Goal: Task Accomplishment & Management: Use online tool/utility

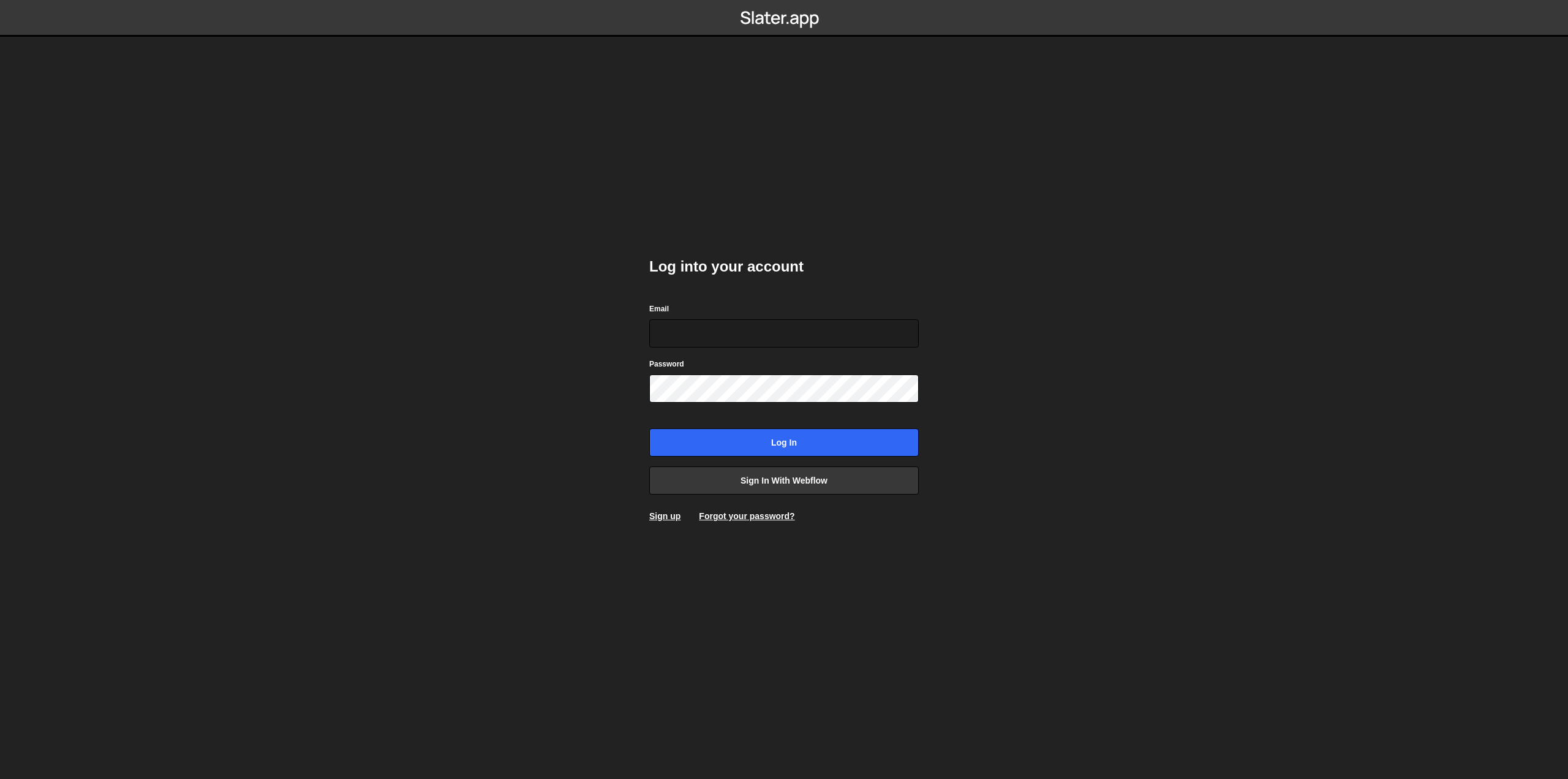
type input "pierre@bolk.studio"
click at [777, 439] on input "Log in" at bounding box center [784, 442] width 270 height 28
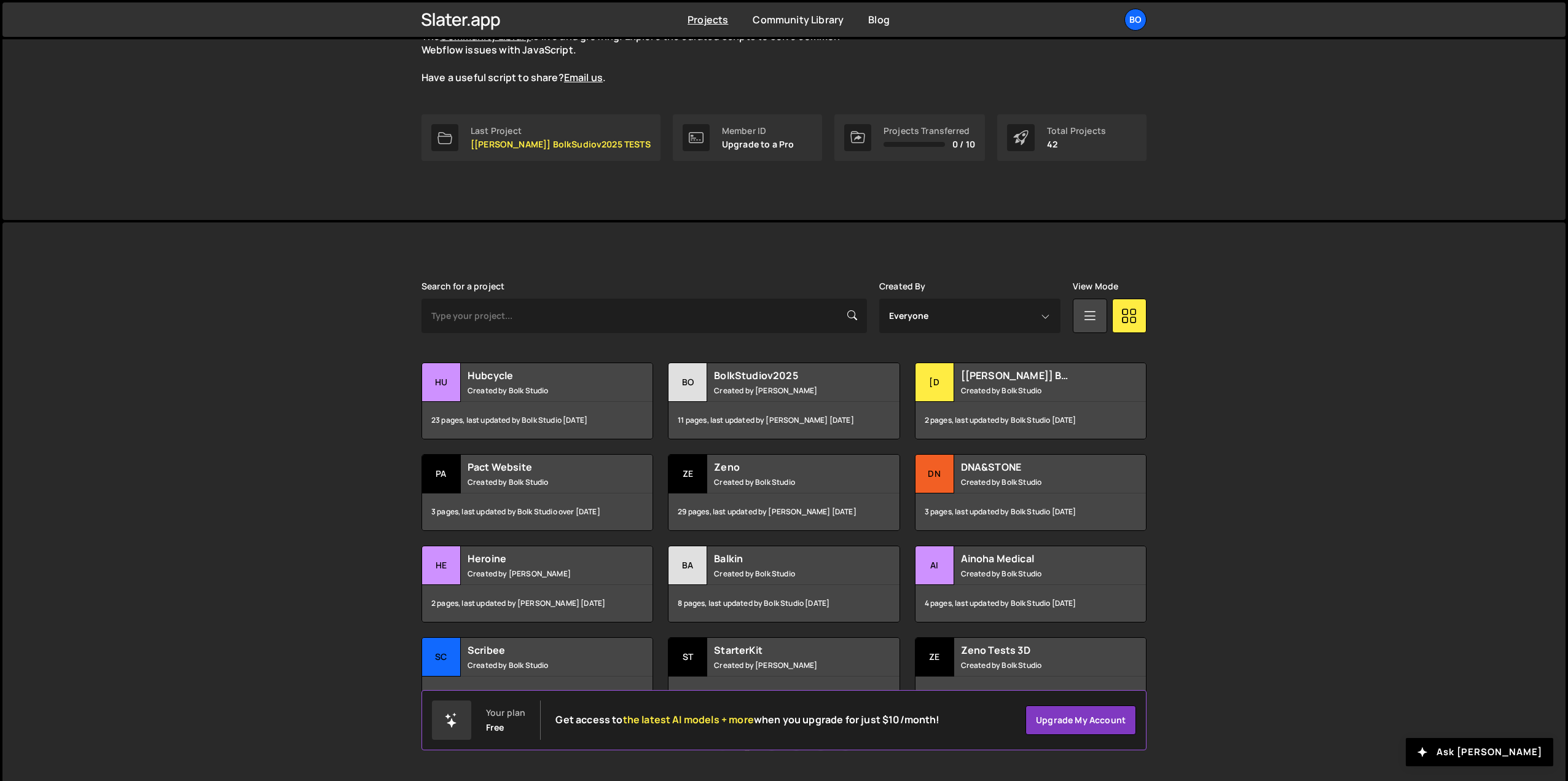
scroll to position [163, 0]
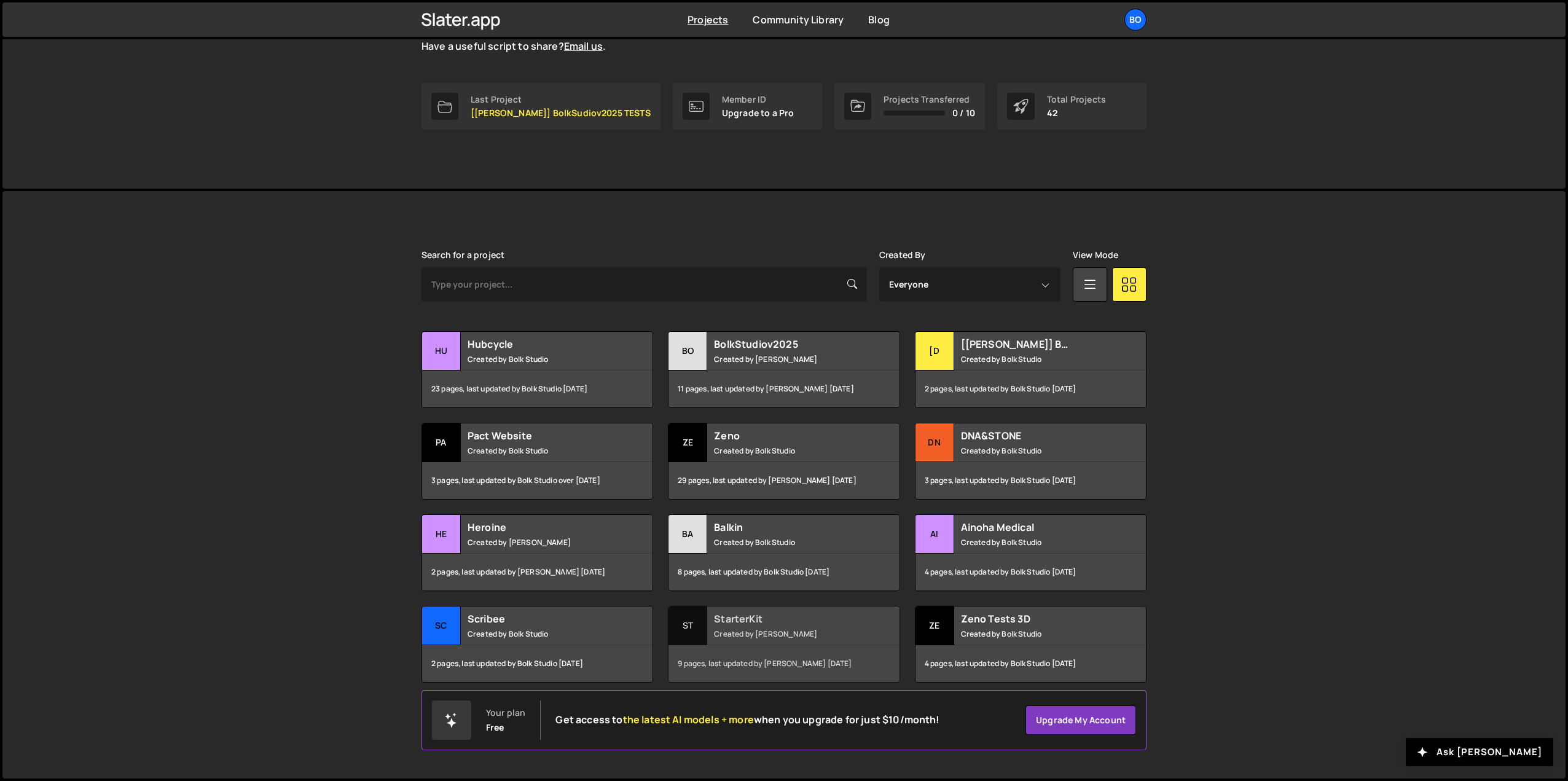
click at [776, 624] on h2 "StarterKit" at bounding box center [788, 619] width 148 height 14
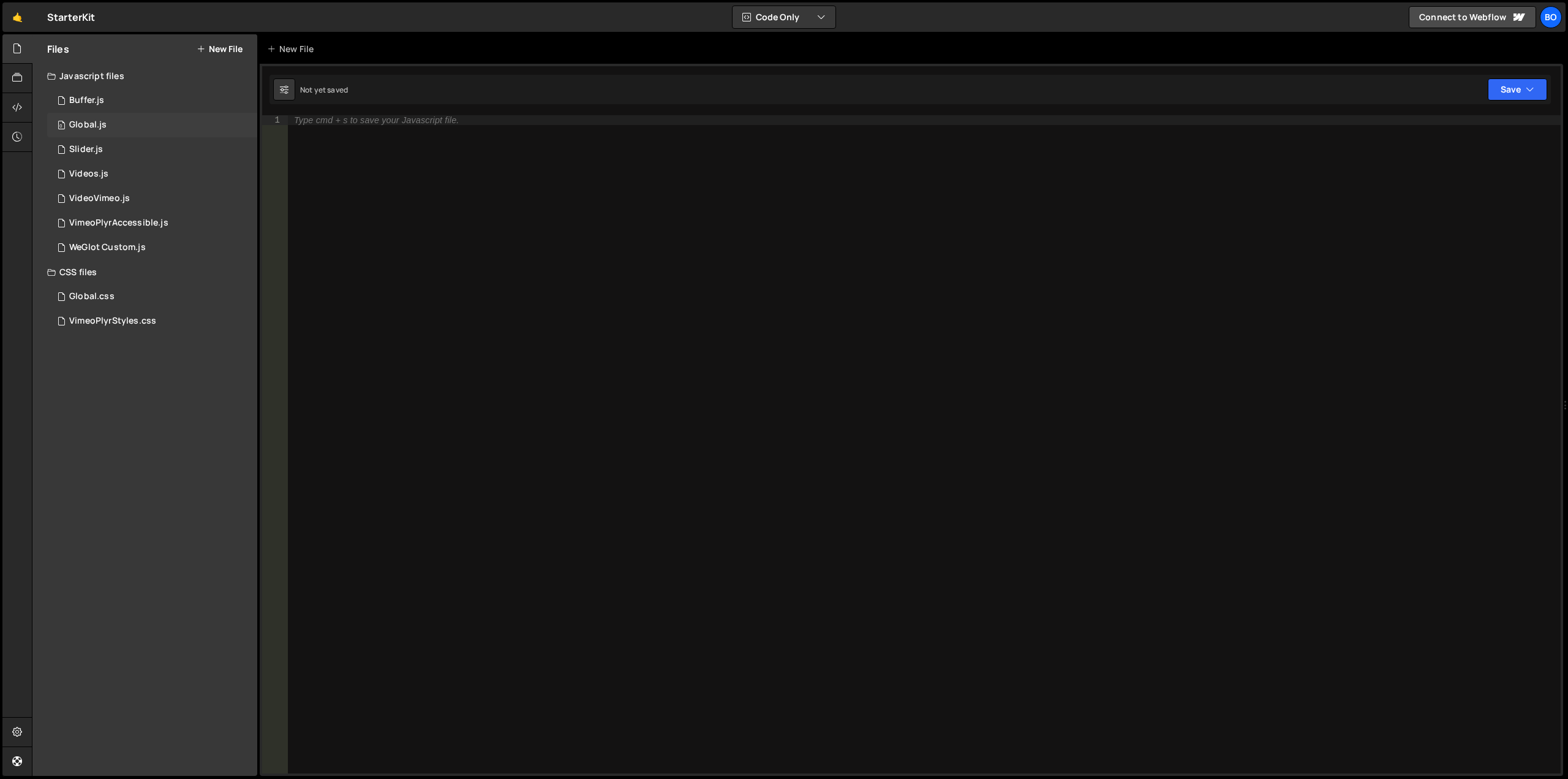
click at [111, 124] on div "0 Global.js 0" at bounding box center [152, 125] width 210 height 24
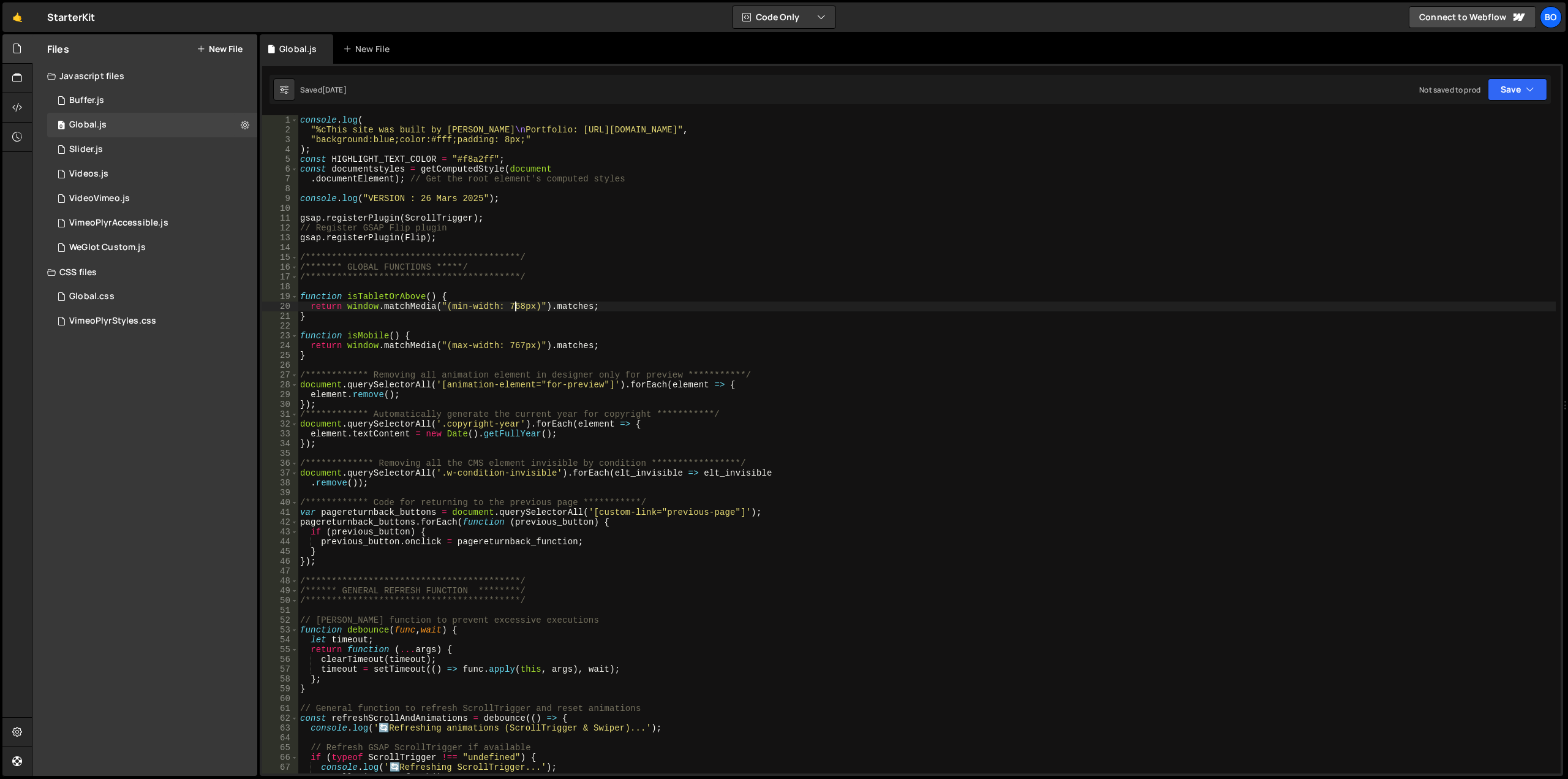
click at [513, 304] on div "**********" at bounding box center [926, 454] width 1258 height 678
type textarea "}"
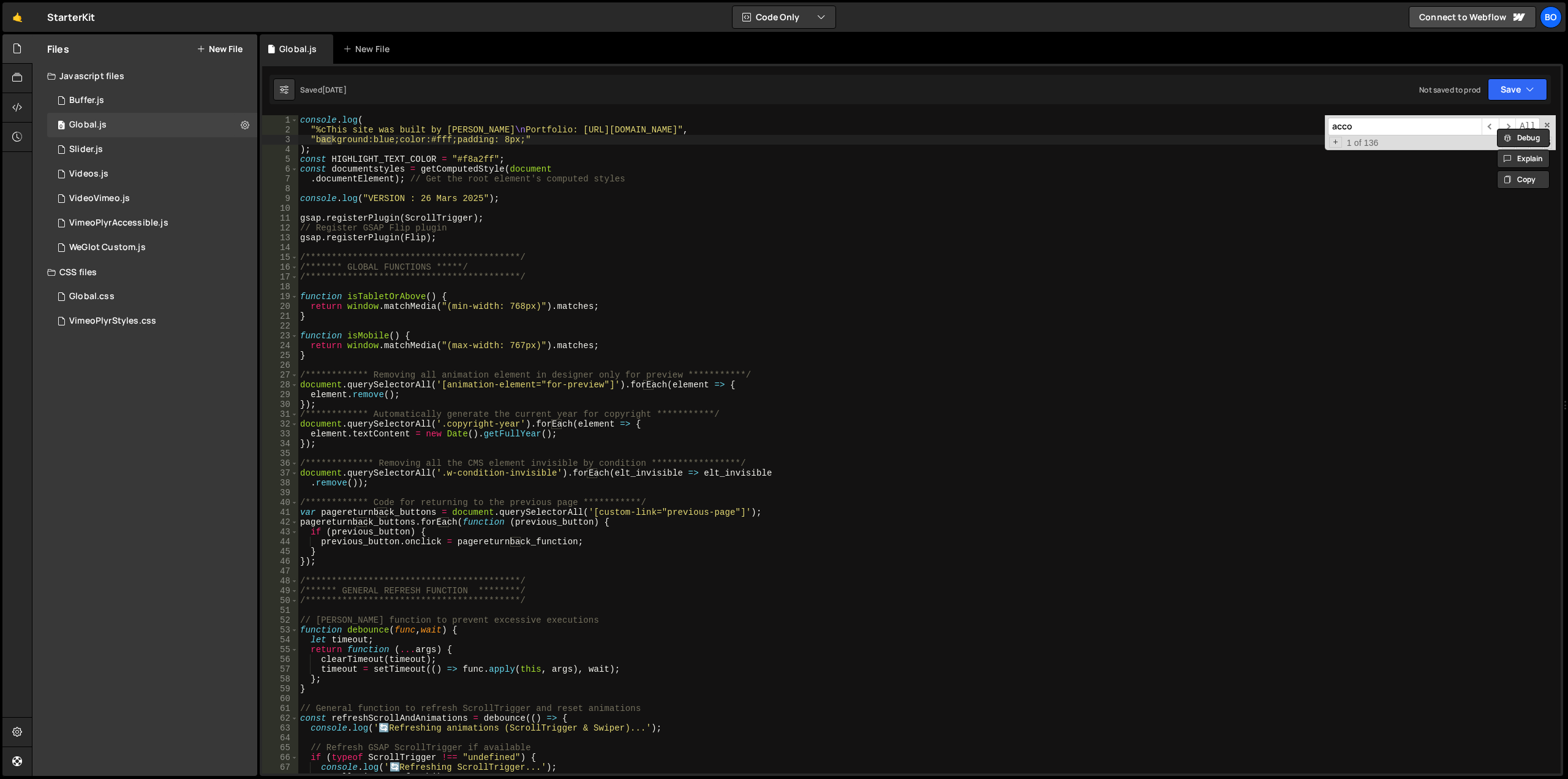
scroll to position [5014, 0]
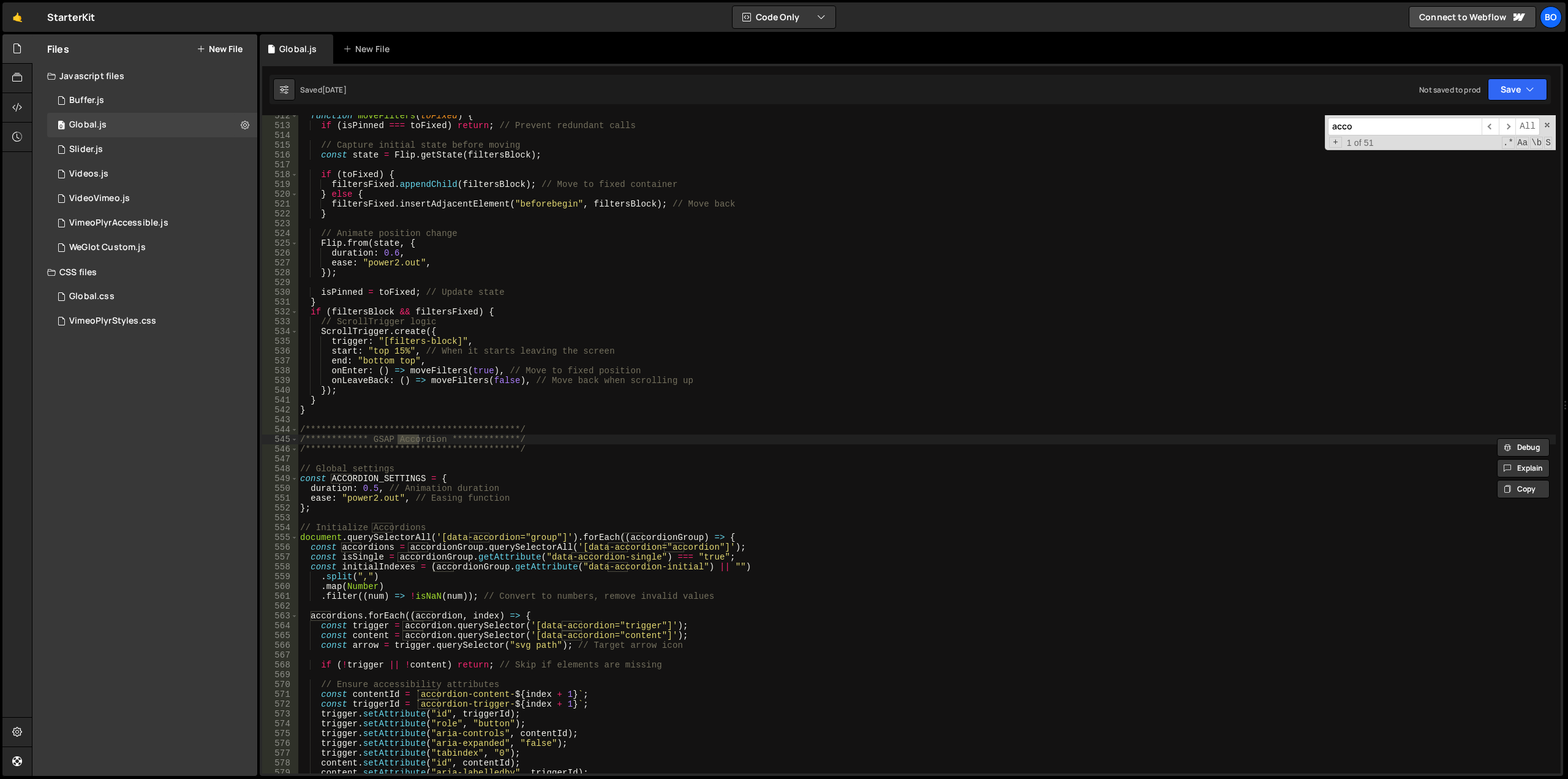
type input "acco"
click at [336, 467] on div "function moveFilters ( toFixed ) { if ( isPinned === toFixed ) return ; // Prev…" at bounding box center [926, 450] width 1258 height 678
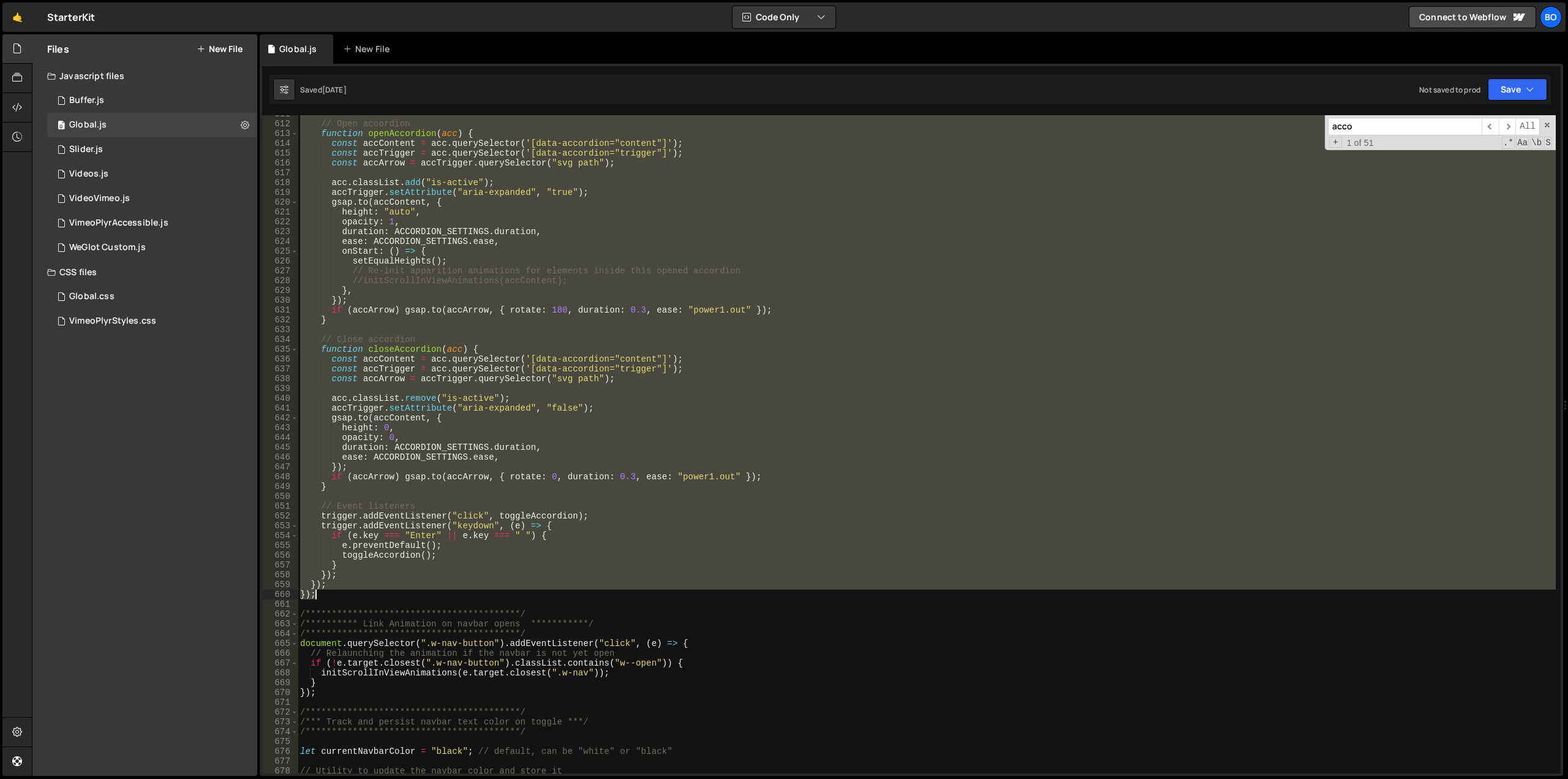
scroll to position [5987, 0]
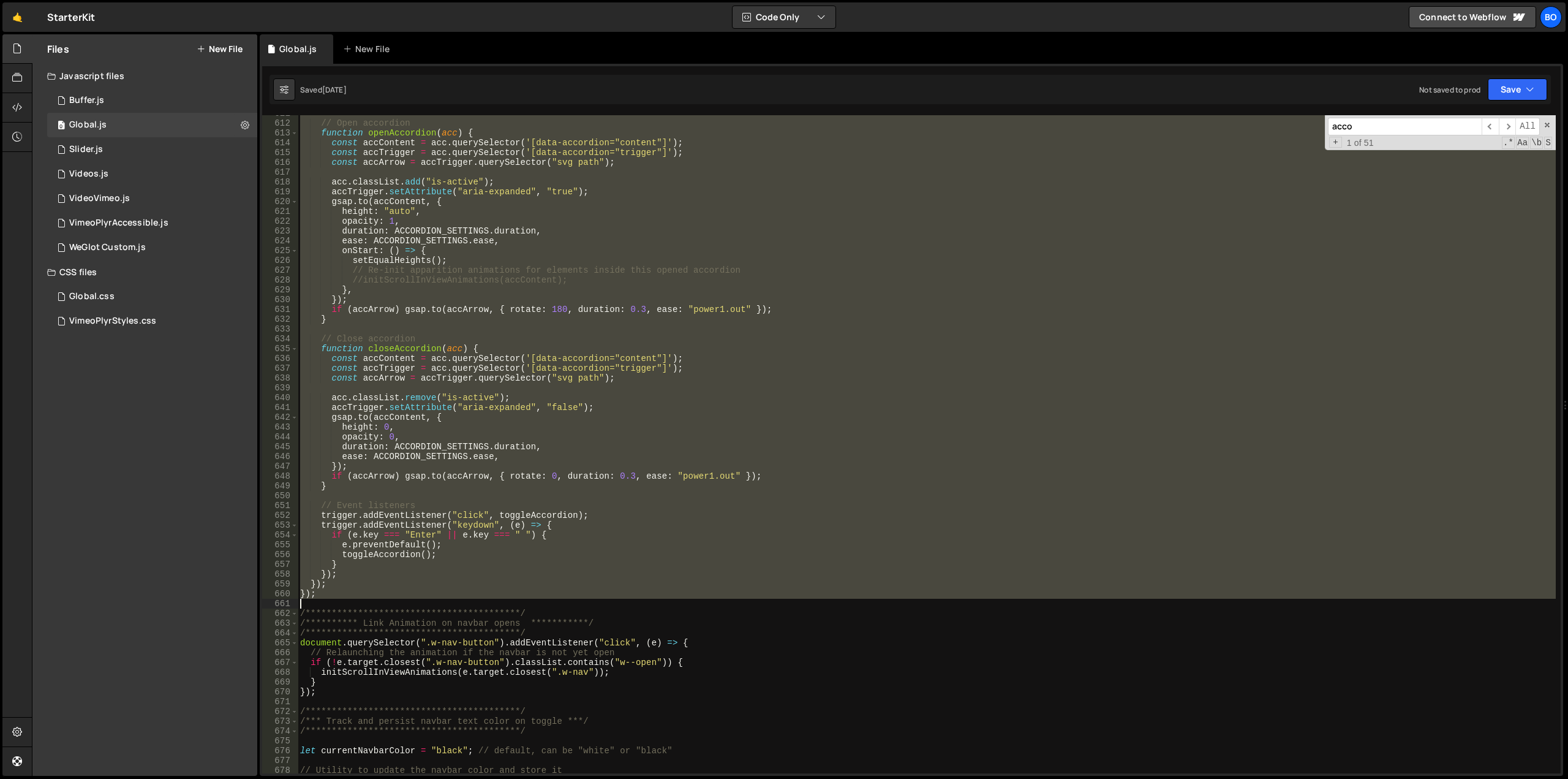
drag, startPoint x: 301, startPoint y: 429, endPoint x: 374, endPoint y: 602, distance: 187.8
click at [374, 602] on div "// Open accordion function openAccordion ( acc ) { const accContent = acc . que…" at bounding box center [926, 447] width 1258 height 678
type textarea "});"
click at [19, 16] on link "🤙" at bounding box center [18, 17] width 30 height 29
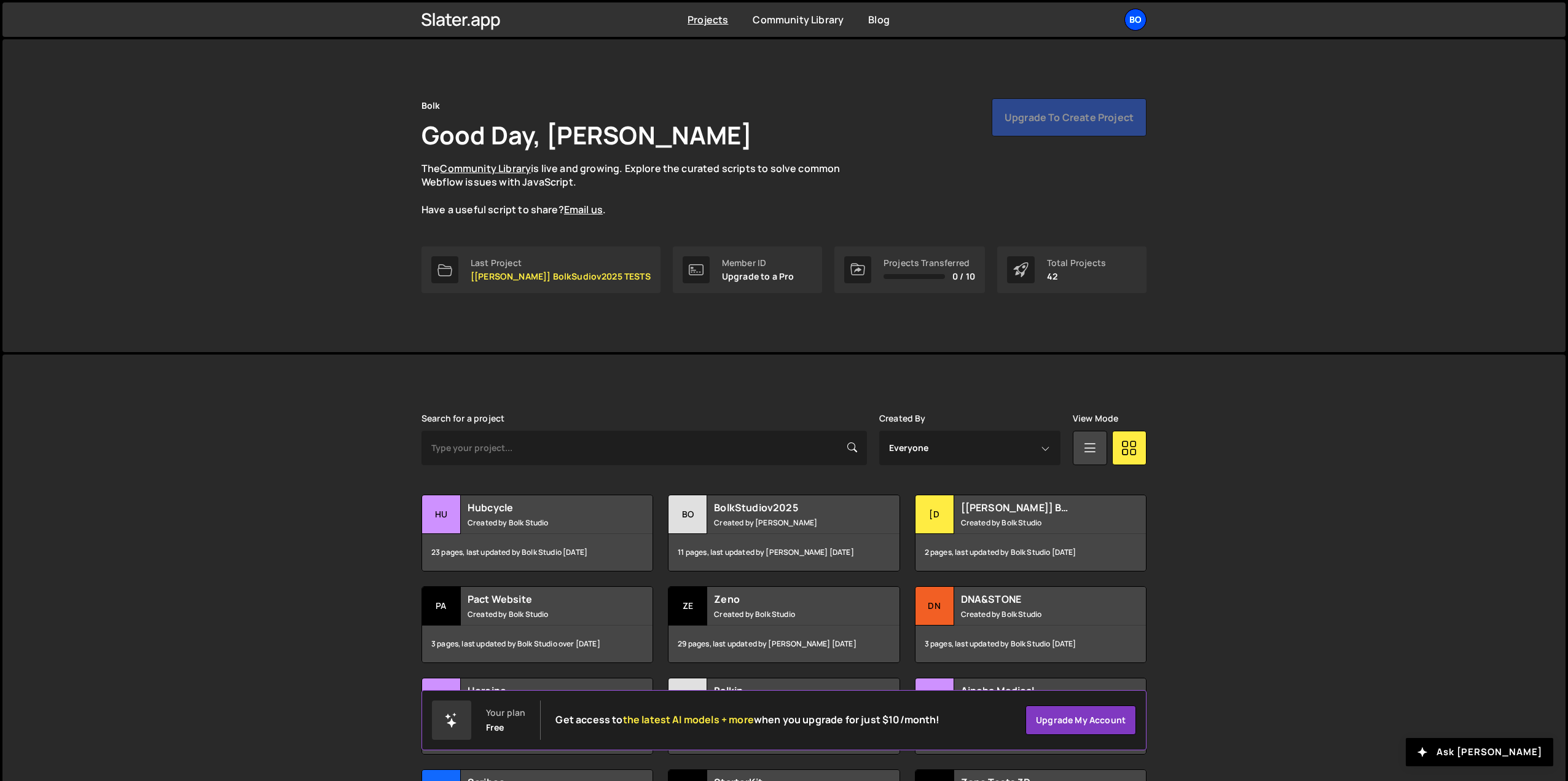
click at [1131, 16] on div "Bo" at bounding box center [1135, 20] width 22 height 22
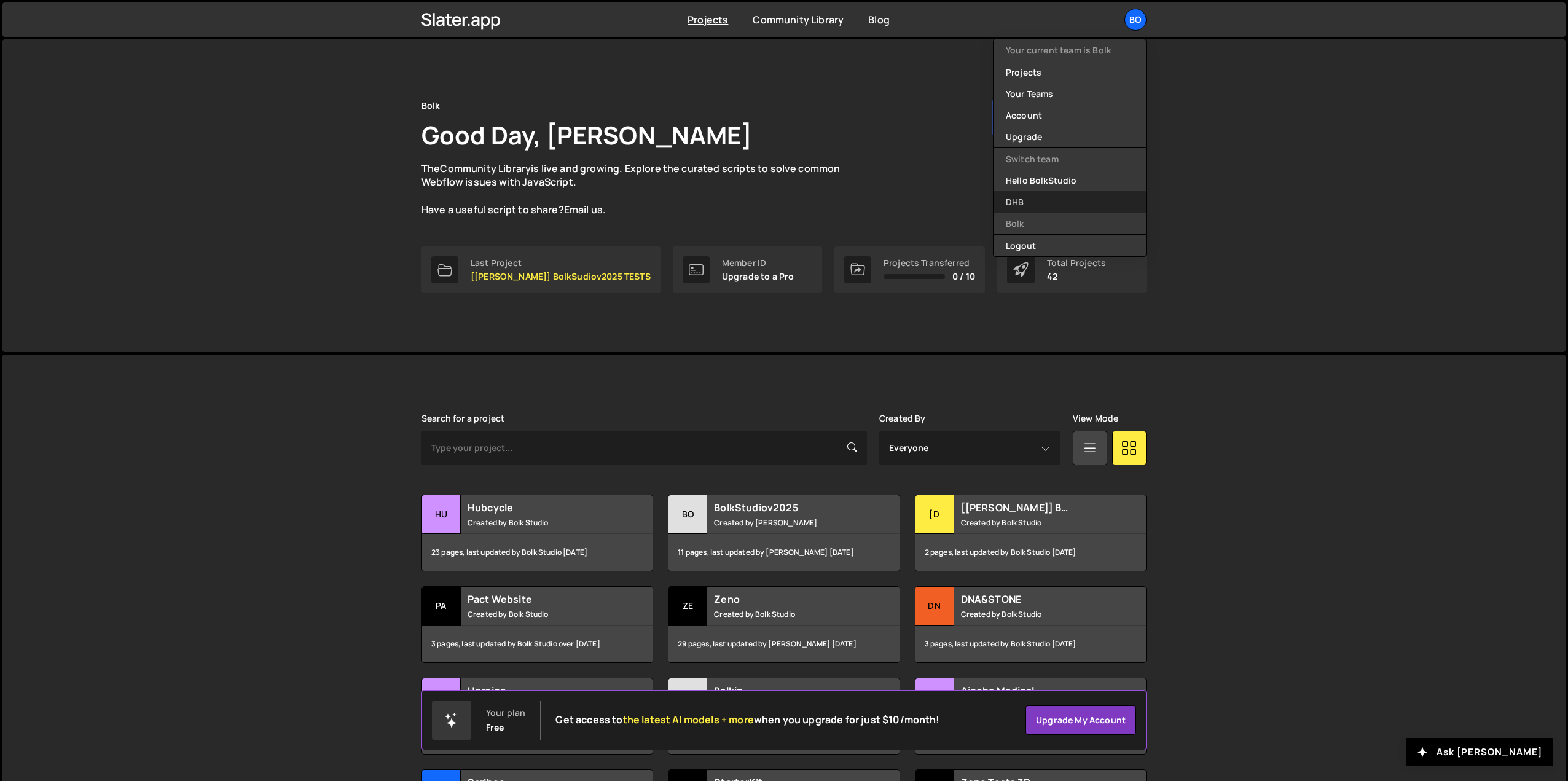
click at [1026, 203] on link "DHB" at bounding box center [1069, 202] width 153 height 22
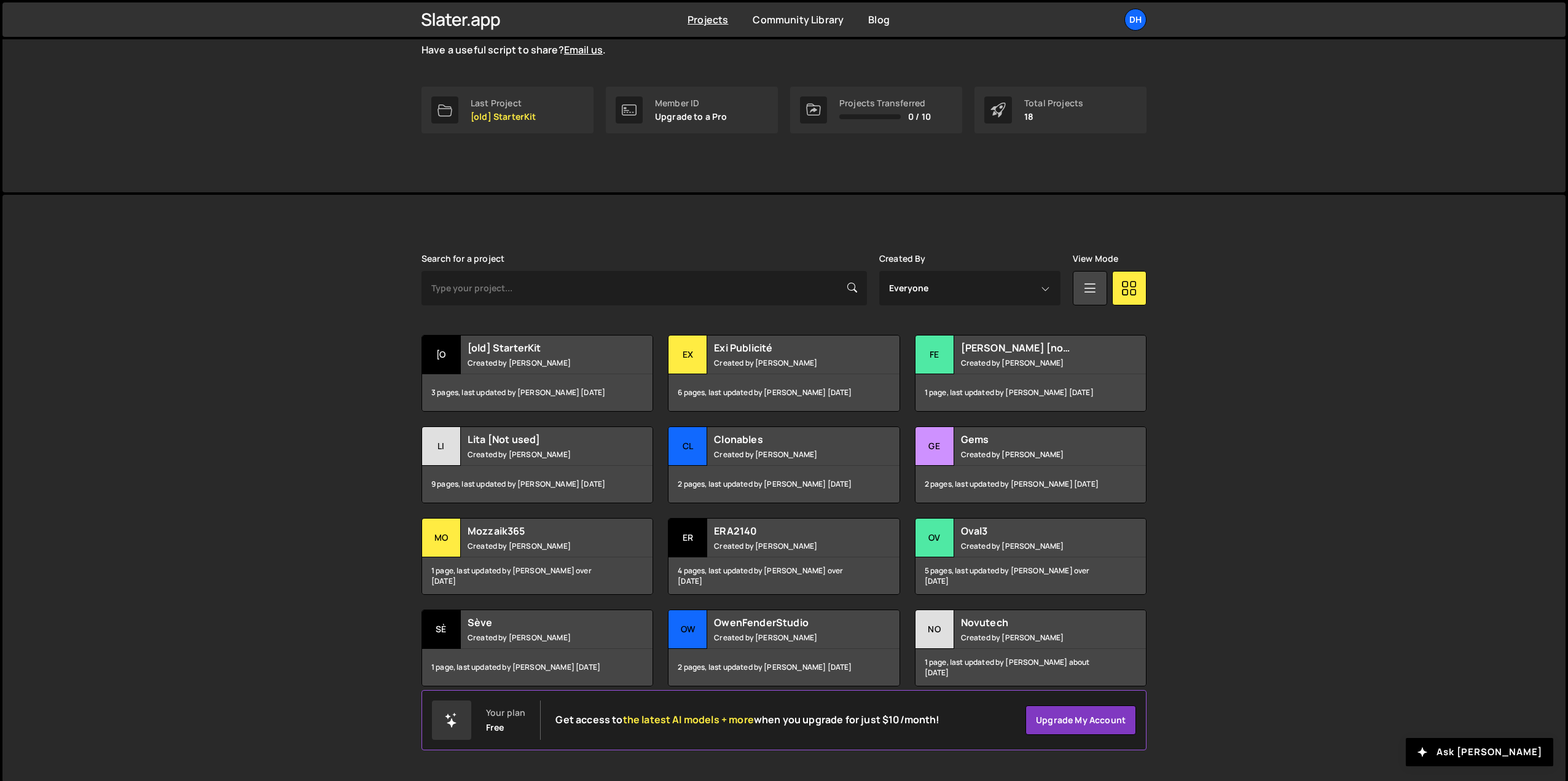
scroll to position [163, 0]
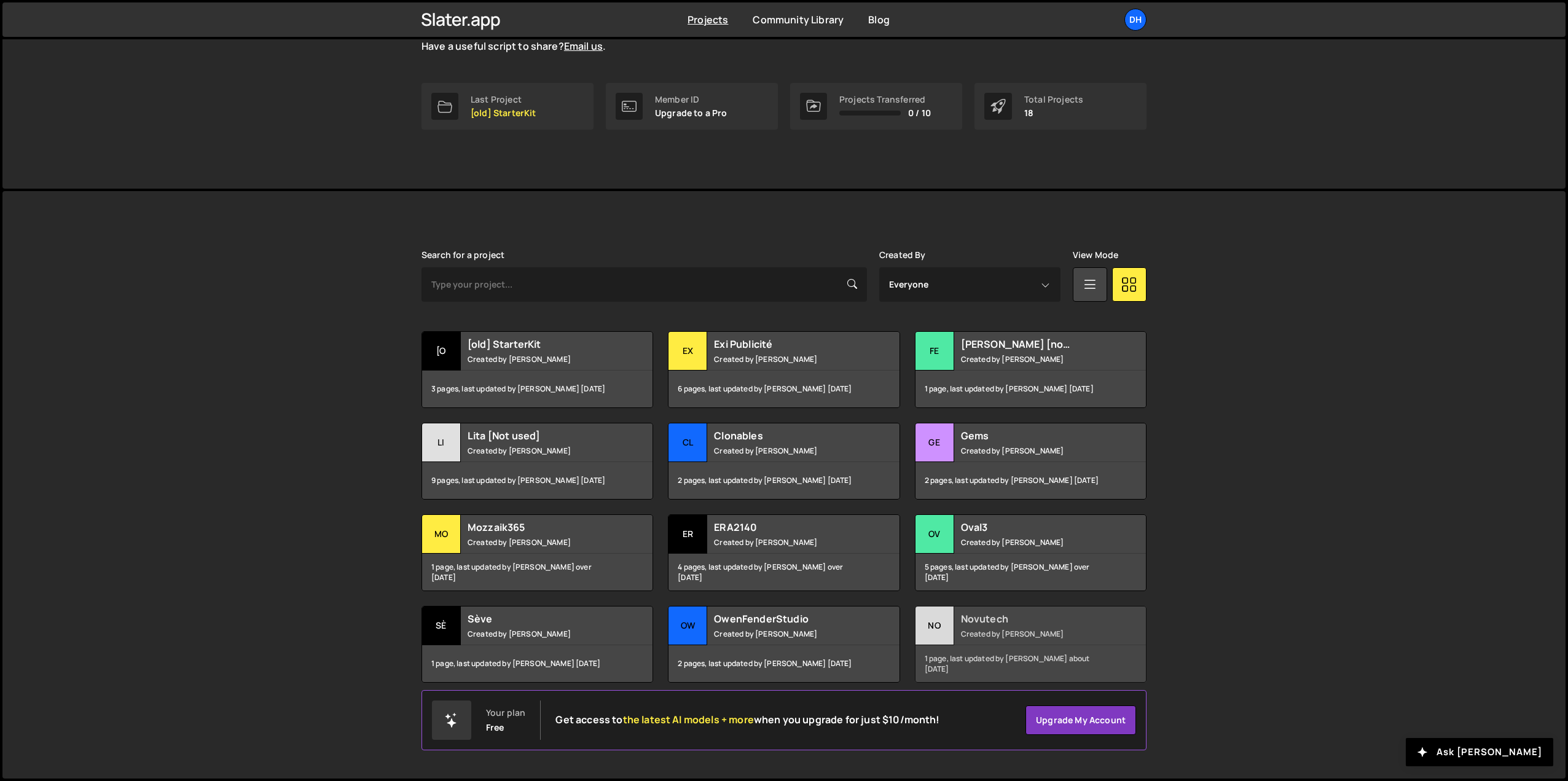
click at [1031, 633] on small "Created by Daphné Héraïz-Bekkis" at bounding box center [1034, 633] width 148 height 10
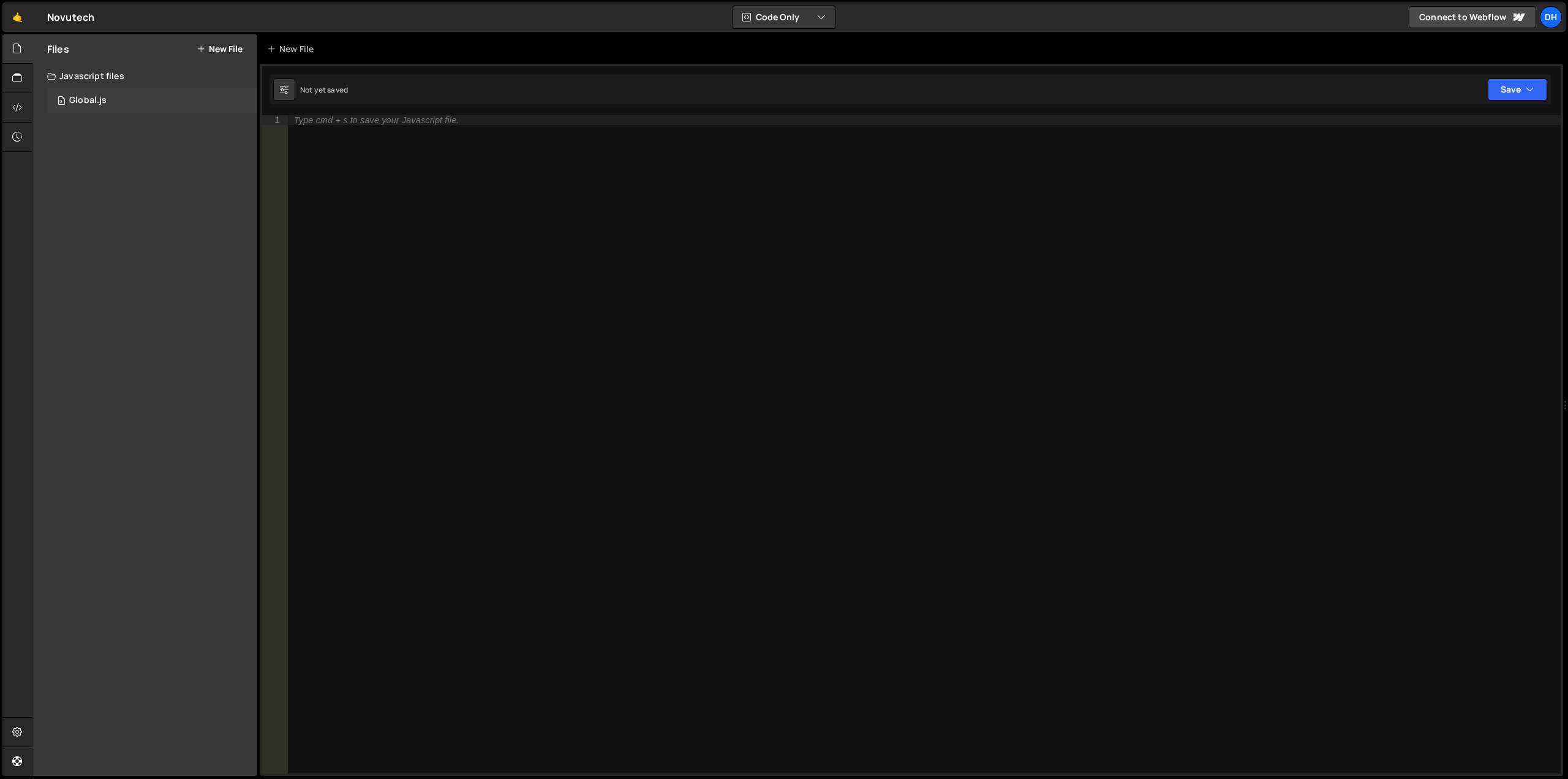
click at [104, 101] on div "Global.js" at bounding box center [87, 100] width 37 height 11
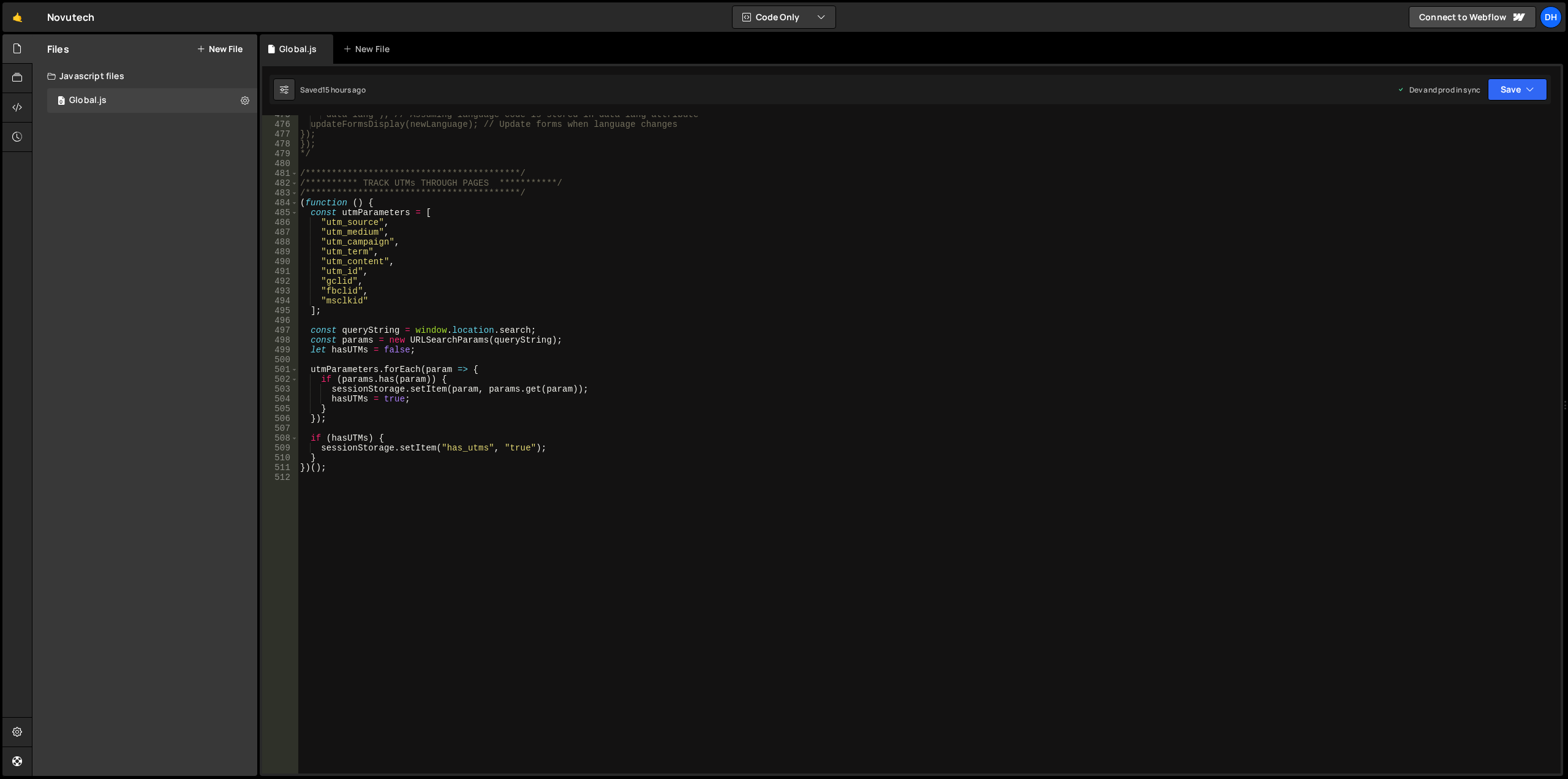
scroll to position [4653, 0]
click at [368, 484] on div "**********" at bounding box center [926, 448] width 1258 height 678
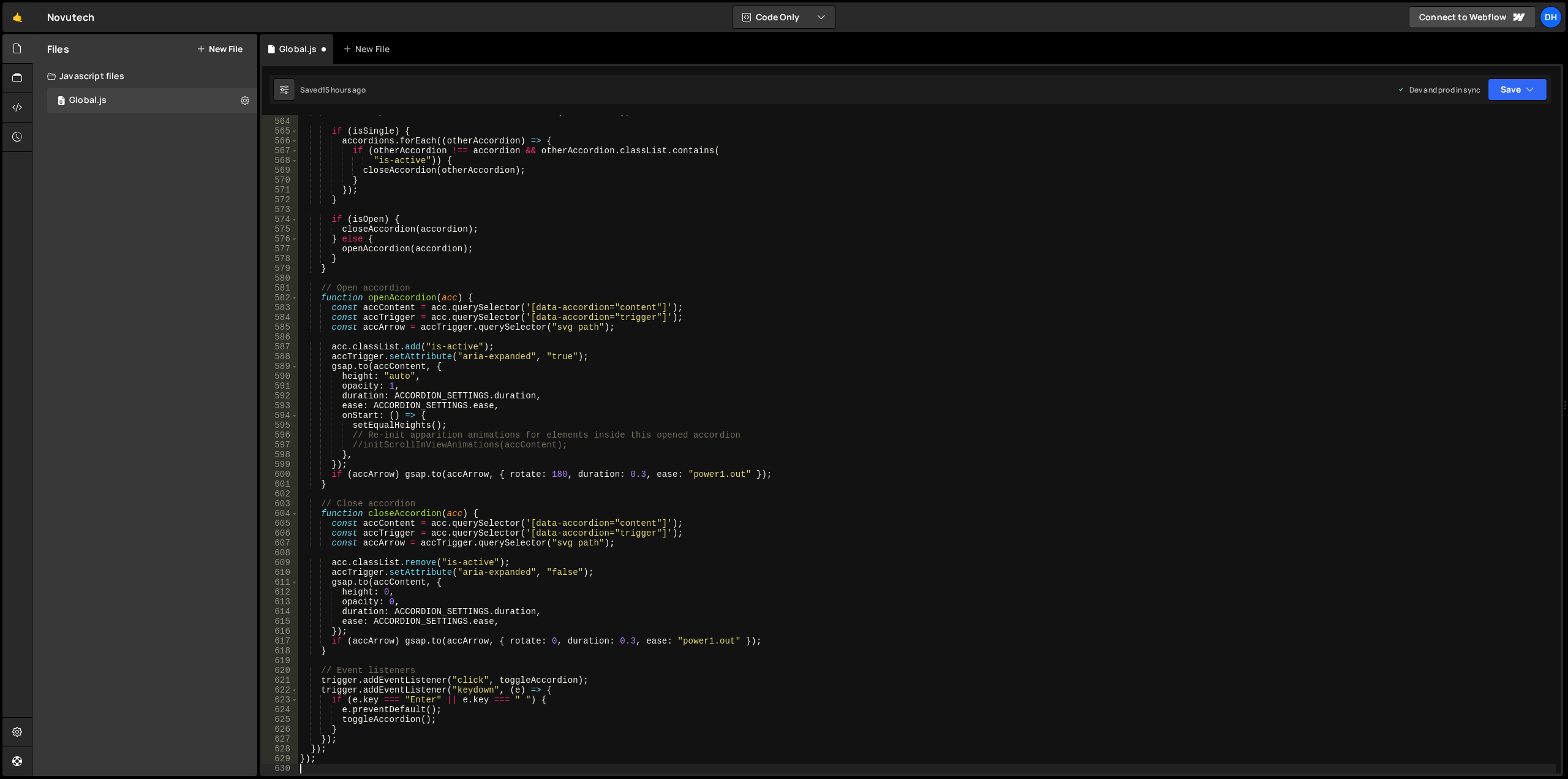
scroll to position [5519, 0]
